Goal: Task Accomplishment & Management: Manage account settings

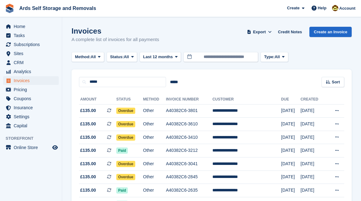
scroll to position [34, 0]
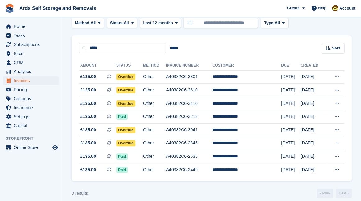
click at [69, 139] on section "Invoices A complete list of invoices for all payments Export Export Invoices Ex…" at bounding box center [211, 86] width 299 height 241
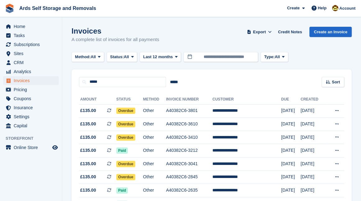
scroll to position [0, 0]
click at [128, 111] on span "Overdue" at bounding box center [125, 111] width 19 height 6
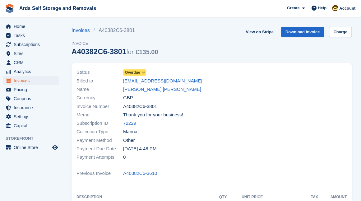
click at [133, 73] on span "Overdue" at bounding box center [132, 73] width 15 height 6
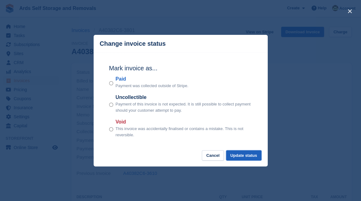
click at [241, 155] on button "Update status" at bounding box center [243, 155] width 35 height 10
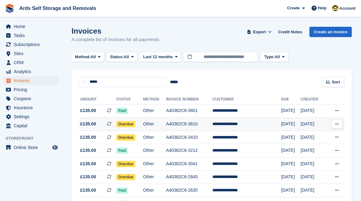
click at [132, 124] on span "Overdue" at bounding box center [125, 124] width 19 height 6
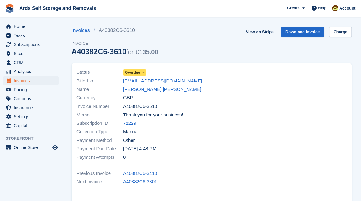
click at [135, 71] on span "Overdue" at bounding box center [132, 73] width 15 height 6
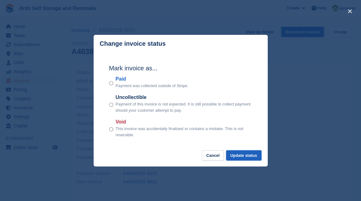
click at [248, 156] on button "Update status" at bounding box center [243, 155] width 35 height 10
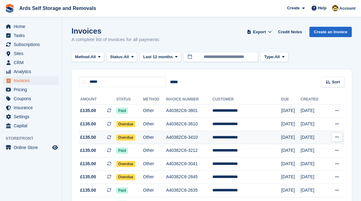
click at [130, 138] on span "Overdue" at bounding box center [125, 137] width 19 height 6
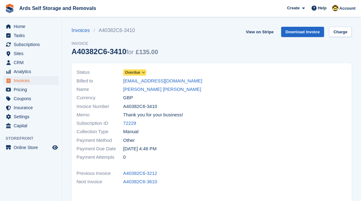
click at [131, 73] on span "Overdue" at bounding box center [132, 73] width 15 height 6
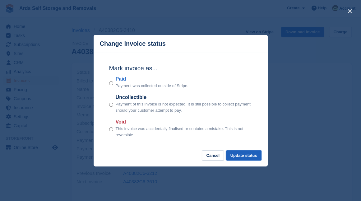
click at [243, 157] on button "Update status" at bounding box center [243, 155] width 35 height 10
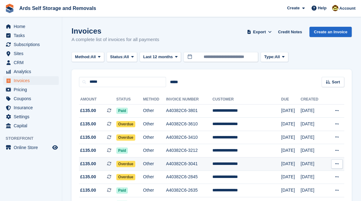
click at [133, 162] on span "Overdue" at bounding box center [125, 164] width 19 height 6
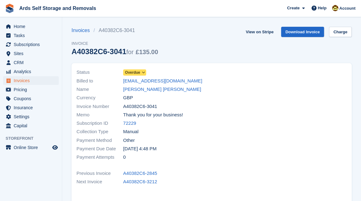
click at [135, 72] on span "Overdue" at bounding box center [132, 73] width 15 height 6
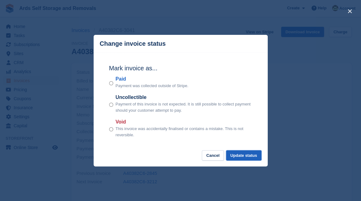
click at [245, 155] on button "Update status" at bounding box center [243, 155] width 35 height 10
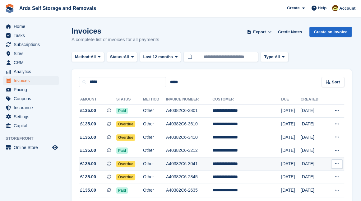
click at [129, 162] on span "Overdue" at bounding box center [125, 164] width 19 height 6
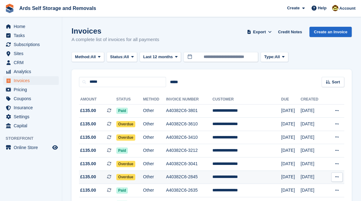
click at [128, 175] on span "Overdue" at bounding box center [125, 177] width 19 height 6
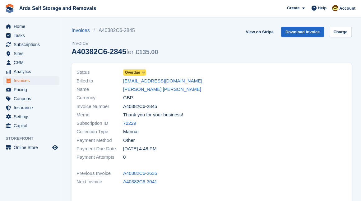
click at [129, 71] on span "Overdue" at bounding box center [132, 73] width 15 height 6
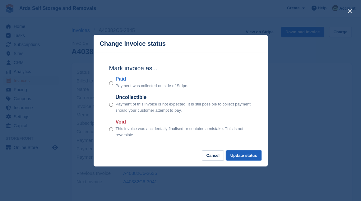
click at [239, 154] on button "Update status" at bounding box center [243, 155] width 35 height 10
